Goal: Information Seeking & Learning: Understand process/instructions

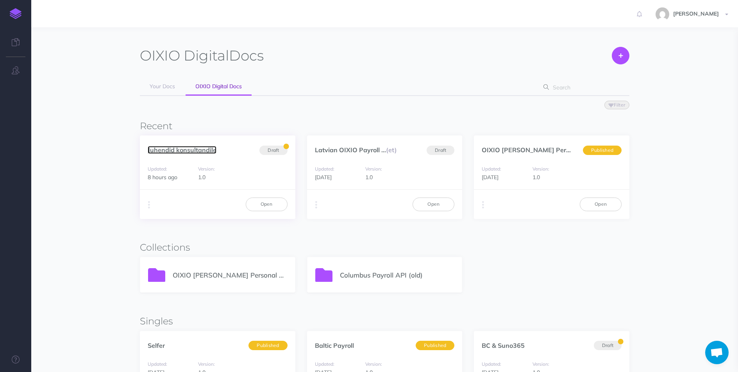
click at [176, 151] on link "Juhendid konsultandile" at bounding box center [182, 150] width 69 height 8
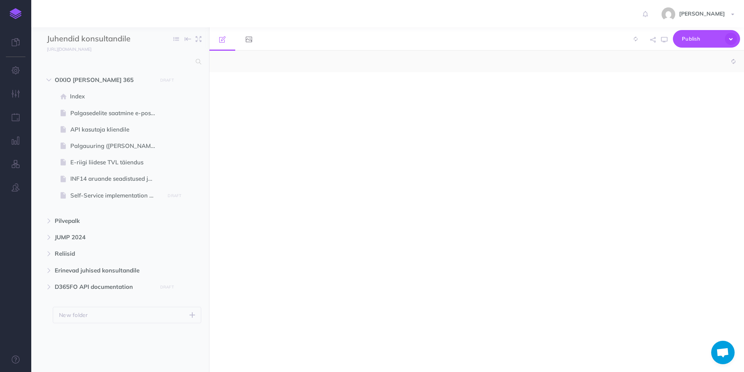
select select "null"
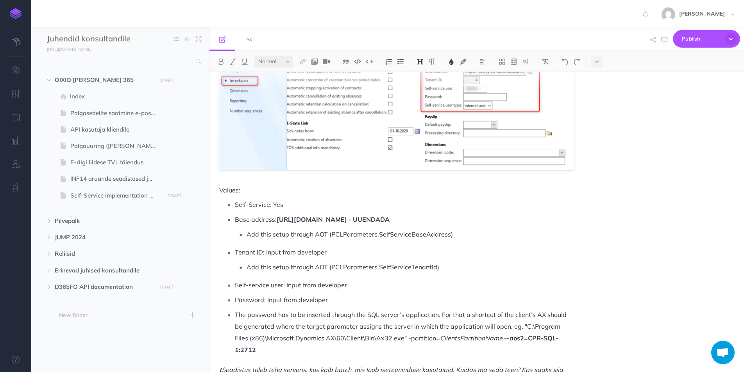
scroll to position [430, 0]
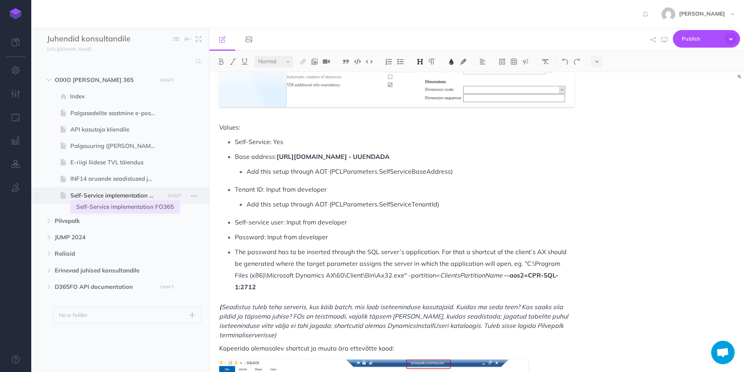
click at [109, 194] on span "Self-Service implementation FO365" at bounding box center [116, 195] width 92 height 9
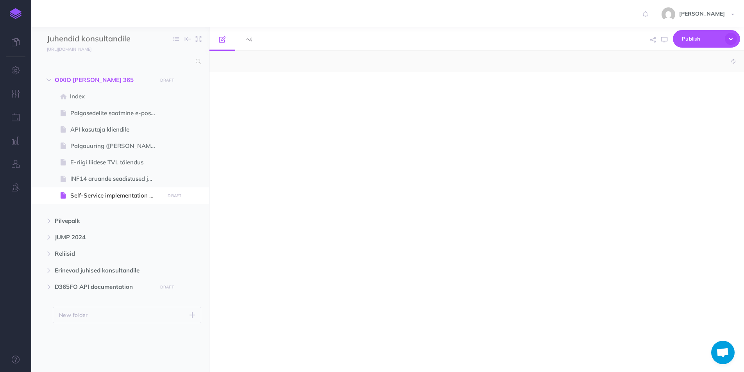
select select "null"
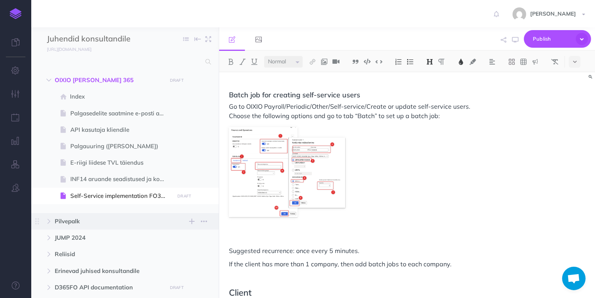
scroll to position [56, 0]
